Goal: Information Seeking & Learning: Find specific fact

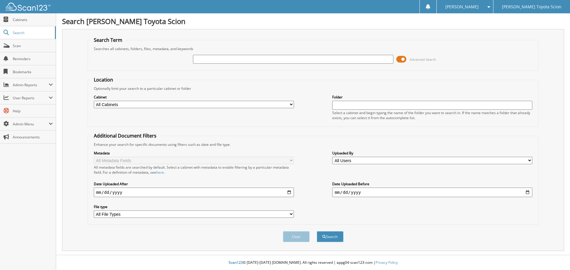
drag, startPoint x: 199, startPoint y: 61, endPoint x: 335, endPoint y: 78, distance: 136.8
click at [199, 61] on input "text" at bounding box center [293, 59] width 200 height 9
type input "6321093"
click at [317, 232] on button "Search" at bounding box center [330, 237] width 27 height 11
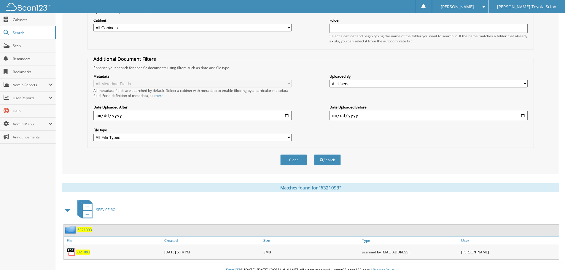
scroll to position [85, 0]
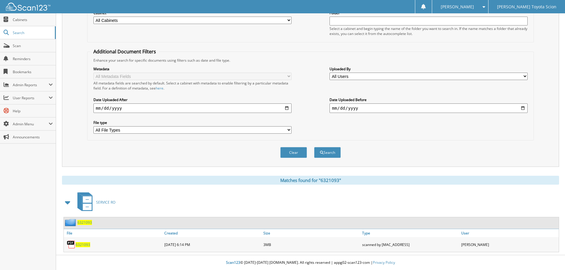
click at [82, 245] on span "6321093" at bounding box center [83, 245] width 15 height 5
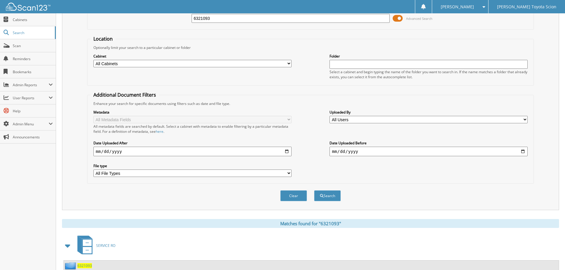
scroll to position [0, 0]
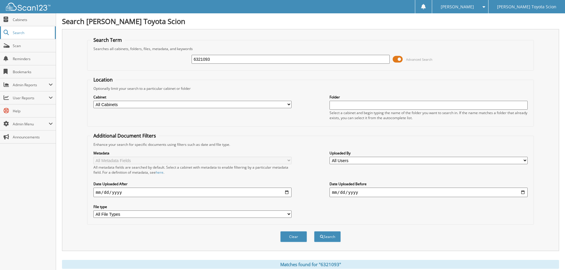
click at [24, 31] on span "Search" at bounding box center [32, 32] width 39 height 5
